Goal: Task Accomplishment & Management: Use online tool/utility

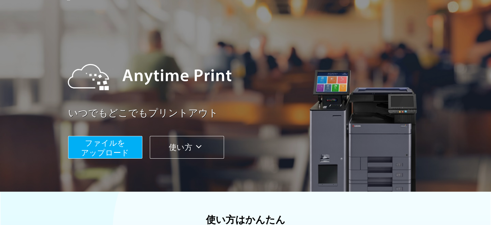
scroll to position [32, 0]
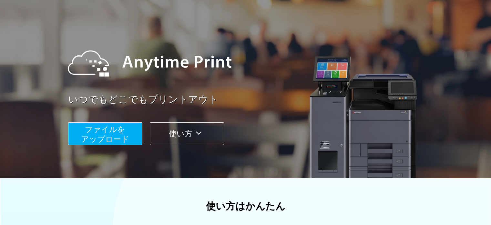
click at [121, 134] on span "ファイルを ​​アップロード" at bounding box center [105, 134] width 48 height 18
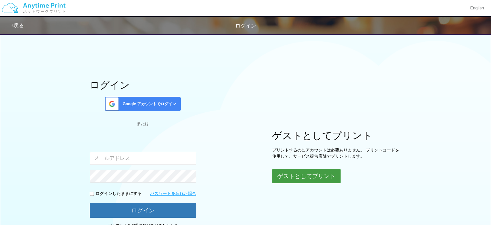
click at [307, 180] on button "ゲストとしてプリント" at bounding box center [306, 176] width 69 height 14
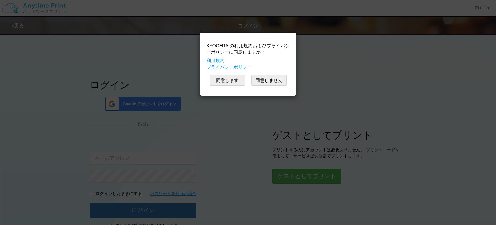
click at [243, 79] on button "同意します" at bounding box center [228, 80] width 36 height 11
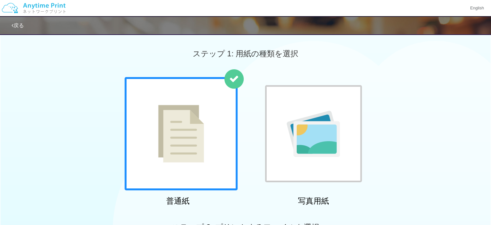
click at [227, 126] on div at bounding box center [181, 133] width 113 height 113
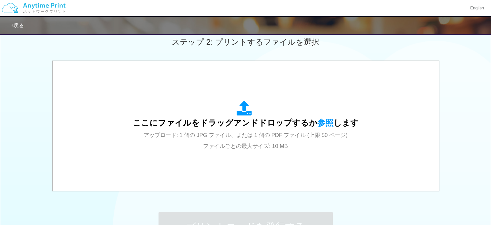
scroll to position [194, 0]
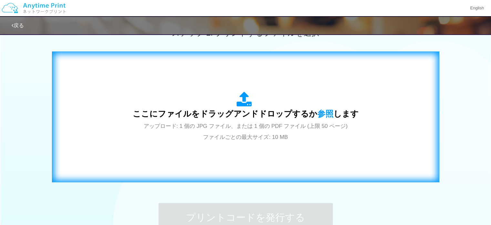
click at [357, 108] on div "ここにファイルをドラッグアンドドロップするか 参照 します アップロード: 1 個の JPG ファイル、または 1 個の PDF ファイル (上限 50 ペー…" at bounding box center [246, 116] width 374 height 117
click at [278, 138] on span "アップロード: 1 個の JPG ファイル、または 1 個の PDF ファイル (上限 50 ページ) ファイルごとの最大サイズ: 10 MB" at bounding box center [246, 131] width 204 height 17
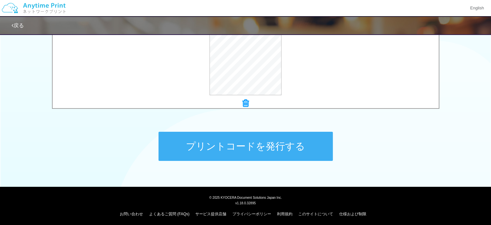
scroll to position [267, 0]
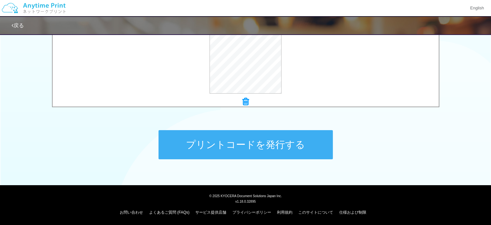
click at [294, 144] on button "プリントコードを発行する" at bounding box center [246, 144] width 174 height 29
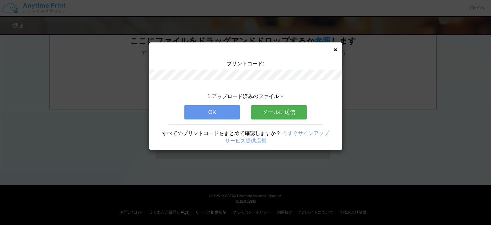
scroll to position [0, 0]
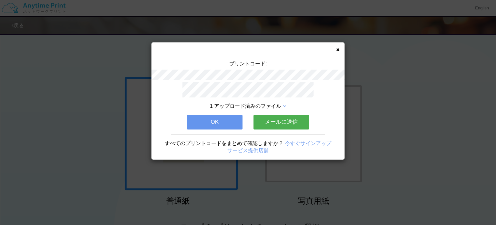
click at [208, 121] on button "OK" at bounding box center [215, 122] width 56 height 14
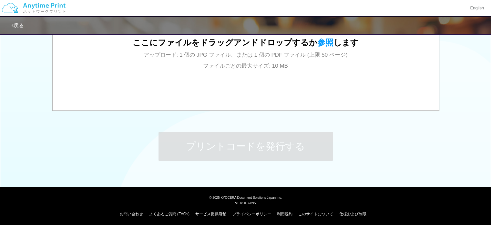
scroll to position [267, 0]
